Goal: Task Accomplishment & Management: Manage account settings

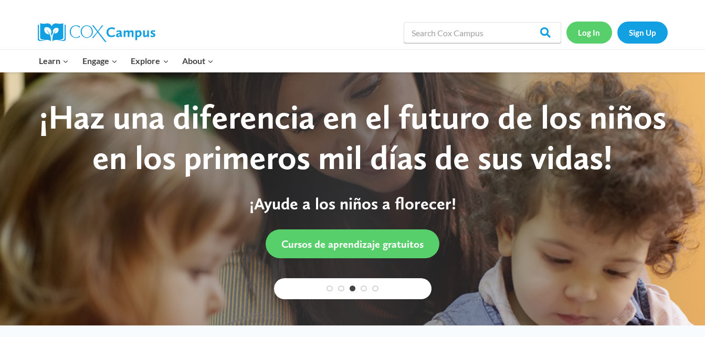
click at [583, 31] on link "Log In" at bounding box center [589, 33] width 46 height 22
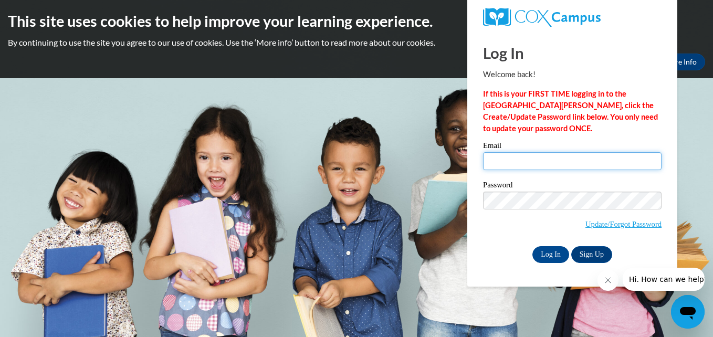
click at [568, 167] on input "Email" at bounding box center [572, 161] width 178 height 18
type input "jen.kklc@outlook.com"
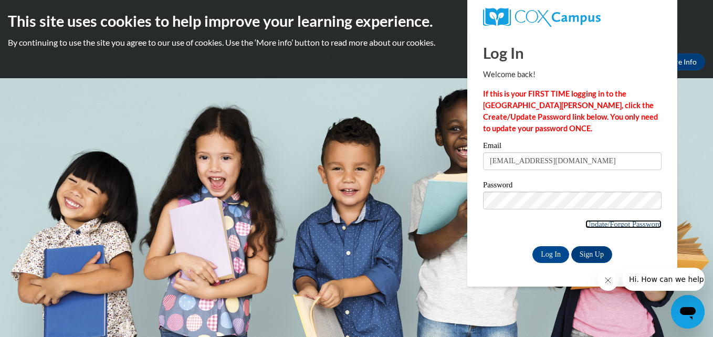
click at [613, 225] on link "Update/Forgot Password" at bounding box center [623, 224] width 76 height 8
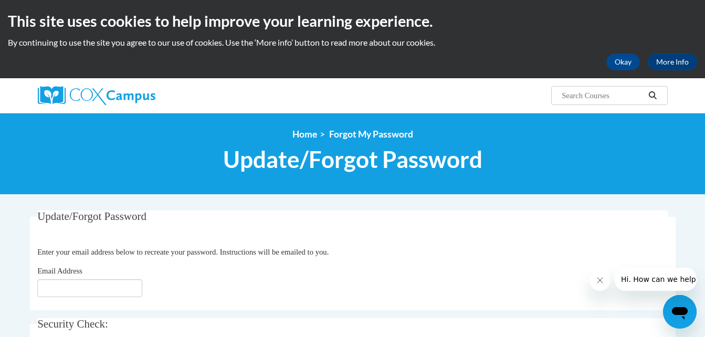
scroll to position [52, 0]
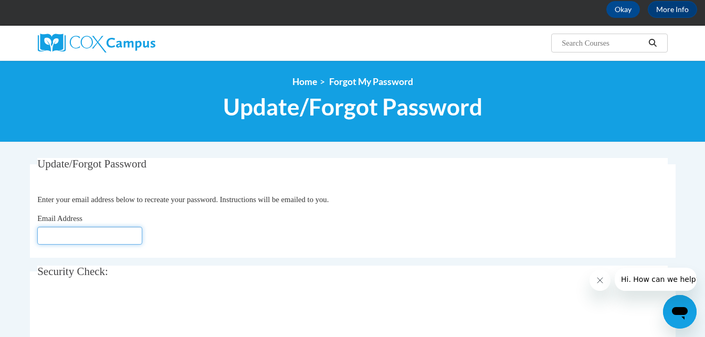
click at [73, 241] on input "Email Address" at bounding box center [89, 236] width 105 height 18
type input "[EMAIL_ADDRESS][DOMAIN_NAME]"
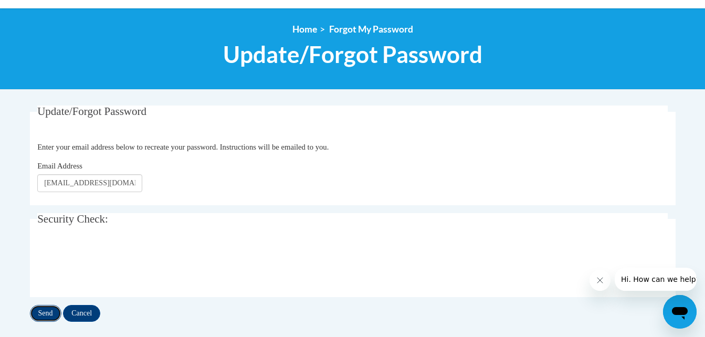
click at [44, 310] on input "Send" at bounding box center [45, 313] width 31 height 17
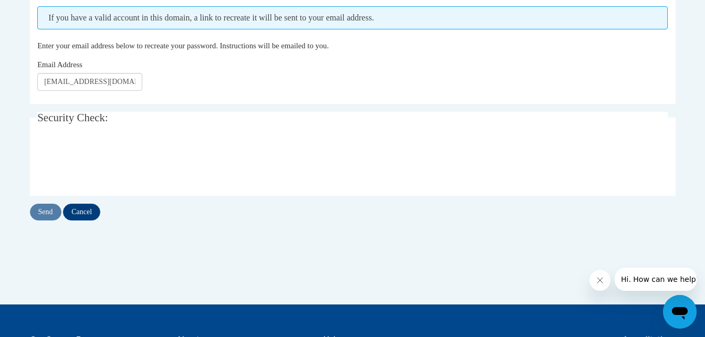
scroll to position [210, 0]
